Goal: Task Accomplishment & Management: Manage account settings

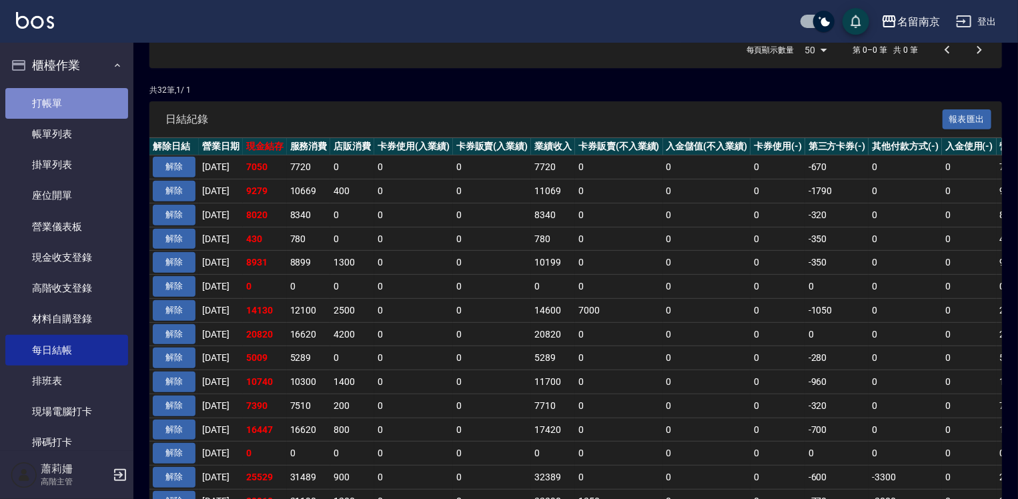
click at [83, 88] on link "打帳單" at bounding box center [66, 103] width 123 height 31
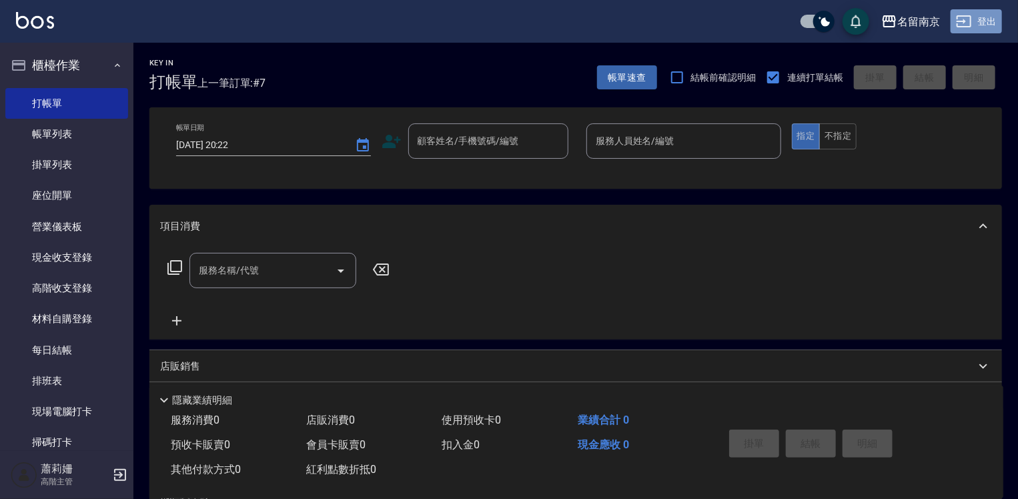
click at [1000, 22] on button "登出" at bounding box center [975, 21] width 51 height 25
